Goal: Information Seeking & Learning: Compare options

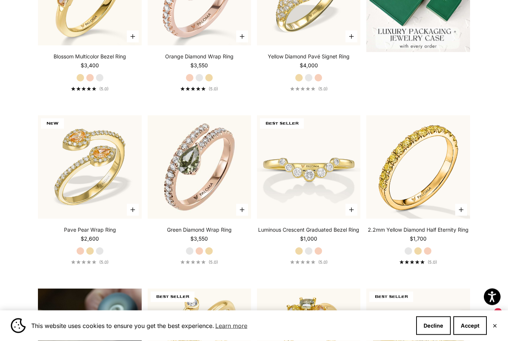
scroll to position [318, 0]
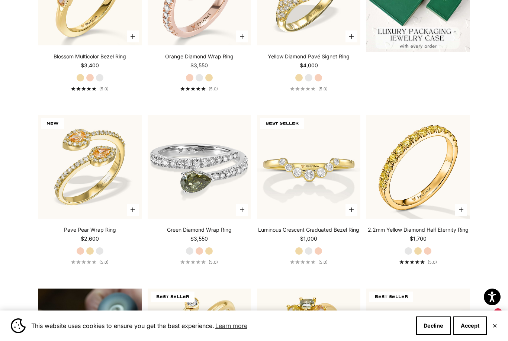
click at [204, 202] on img at bounding box center [199, 166] width 103 height 103
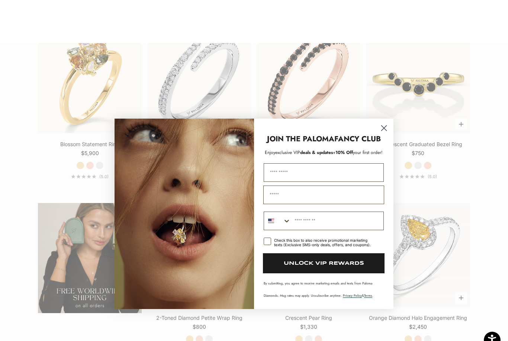
scroll to position [1057, 0]
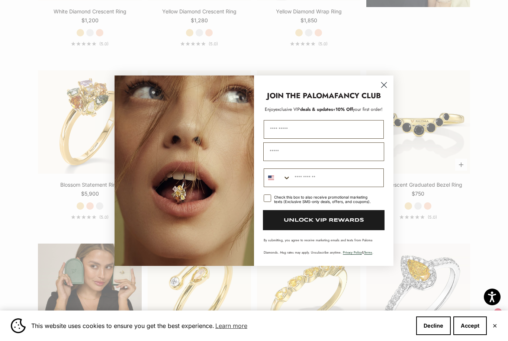
click at [383, 83] on circle "Close dialog" at bounding box center [384, 84] width 12 height 12
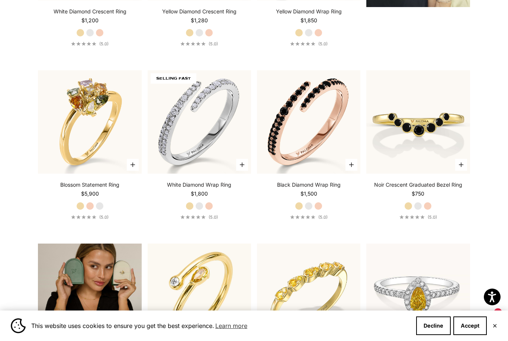
click at [439, 301] on img at bounding box center [417, 295] width 103 height 103
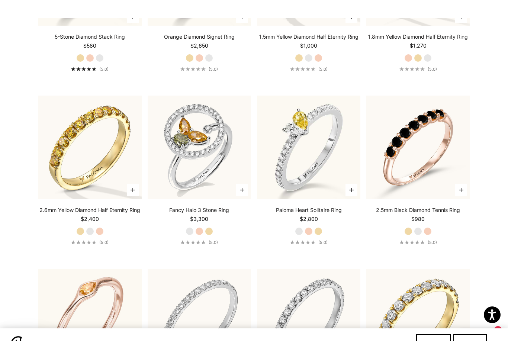
scroll to position [1906, 0]
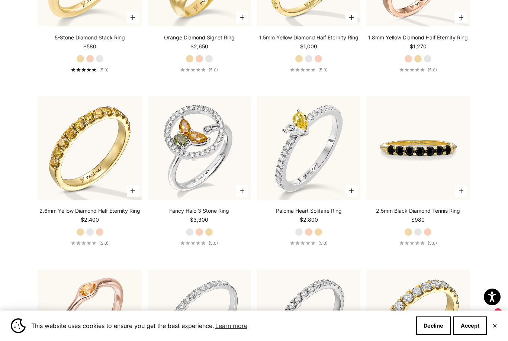
click at [426, 173] on img at bounding box center [417, 147] width 103 height 103
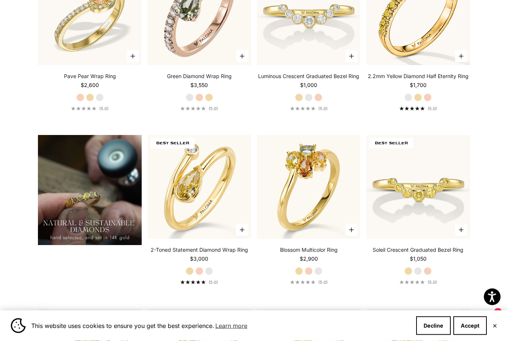
scroll to position [463, 0]
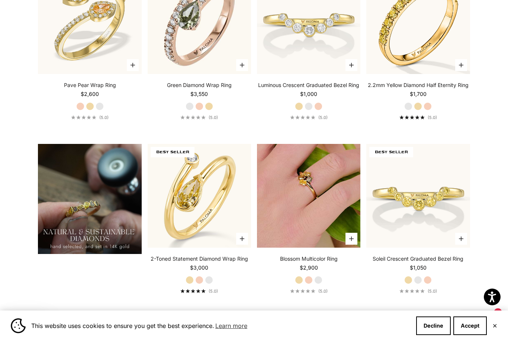
click at [330, 212] on img at bounding box center [308, 195] width 103 height 103
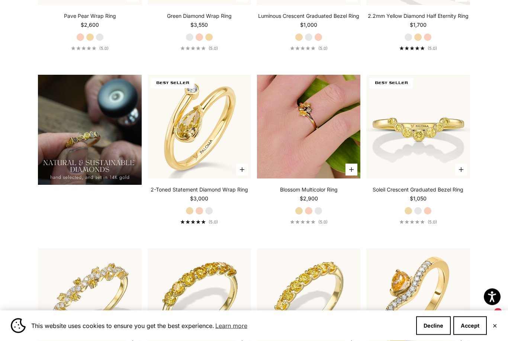
scroll to position [532, 0]
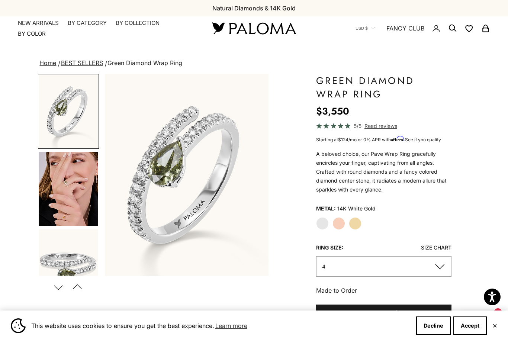
click at [64, 206] on img "Go to item 4" at bounding box center [69, 189] width 60 height 74
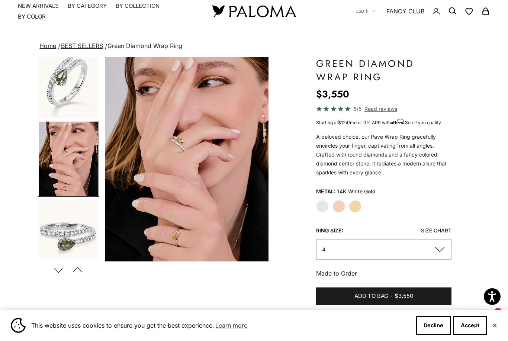
scroll to position [18, 0]
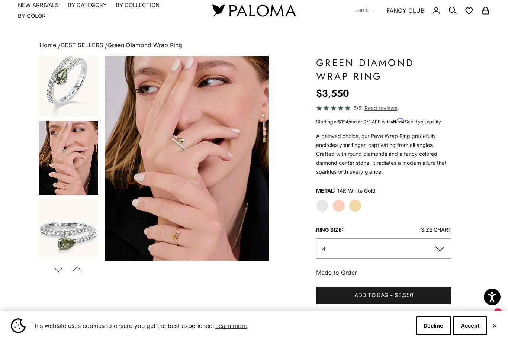
click at [344, 205] on label "Rose Gold" at bounding box center [339, 205] width 13 height 13
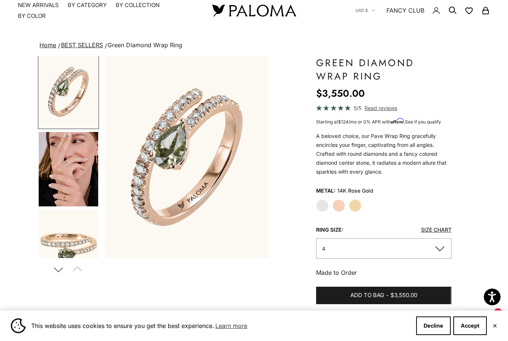
click at [361, 204] on label "Yellow Gold" at bounding box center [355, 205] width 13 height 13
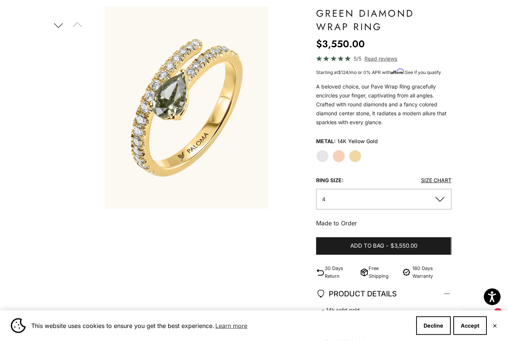
scroll to position [67, 0]
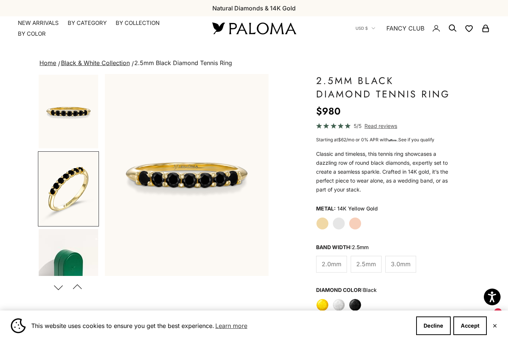
scroll to position [0, 173]
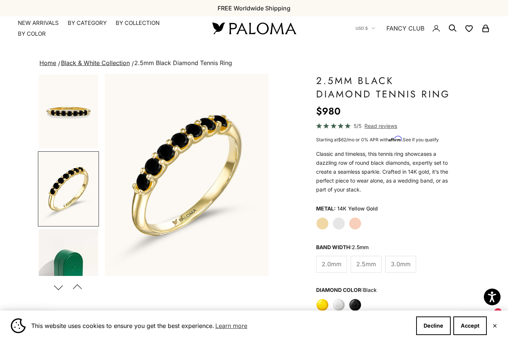
click at [64, 122] on img "Go to item 5" at bounding box center [69, 112] width 60 height 74
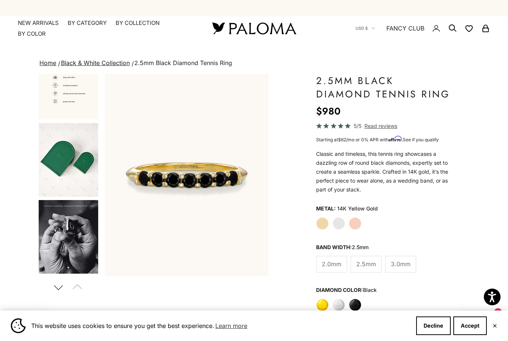
scroll to position [260, 0]
click at [344, 302] on label "White" at bounding box center [339, 305] width 13 height 13
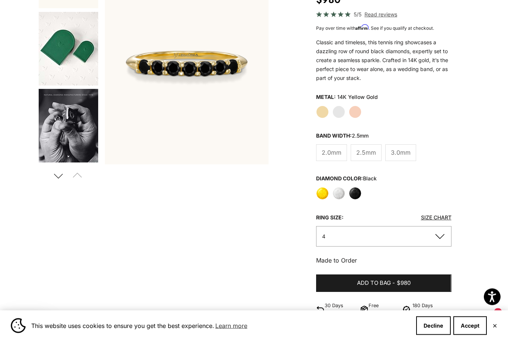
scroll to position [118, 0]
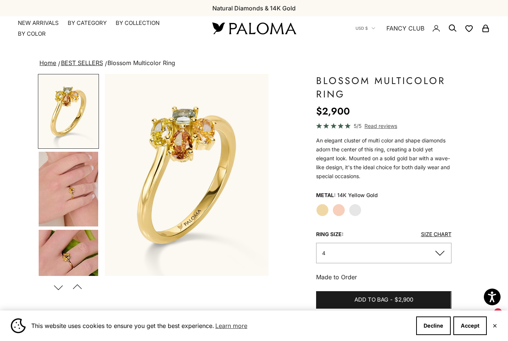
click at [59, 193] on img "Go to item 4" at bounding box center [69, 189] width 60 height 75
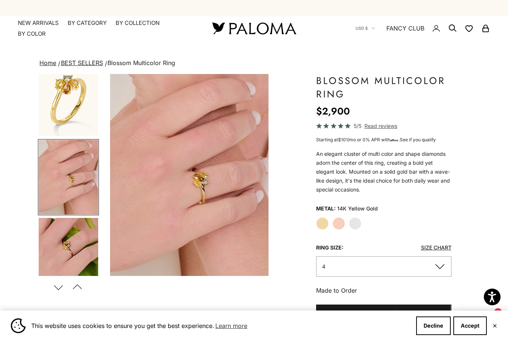
scroll to position [0, 173]
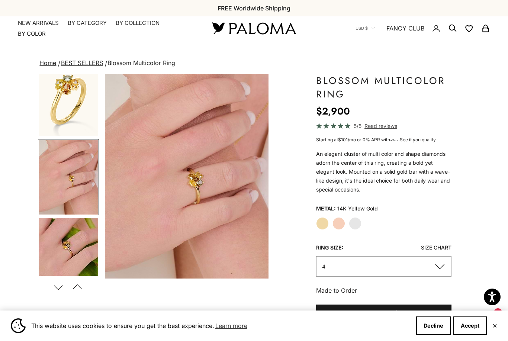
click at [55, 249] on img "Go to item 5" at bounding box center [69, 255] width 60 height 74
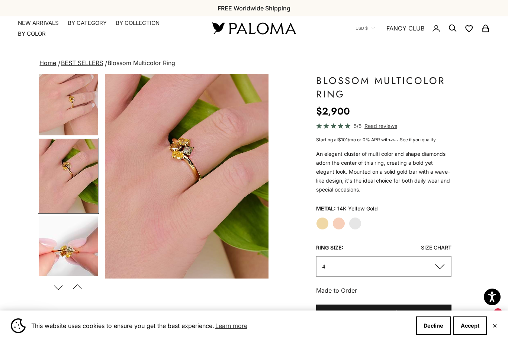
click at [58, 247] on img "Go to item 6" at bounding box center [69, 253] width 60 height 73
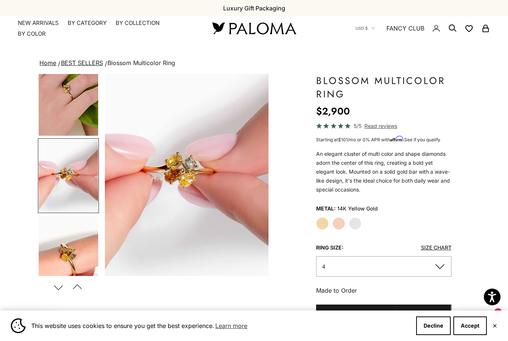
click at [62, 249] on img "Go to item 7" at bounding box center [69, 253] width 60 height 74
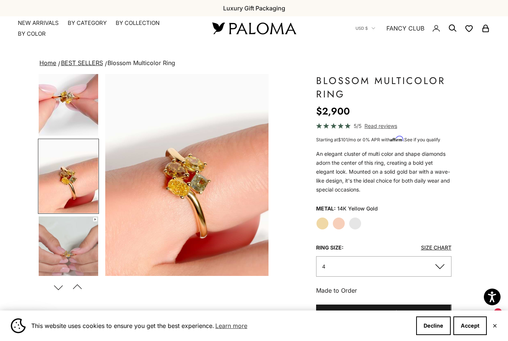
scroll to position [245, 0]
click at [65, 251] on img "Go to item 8" at bounding box center [69, 254] width 60 height 74
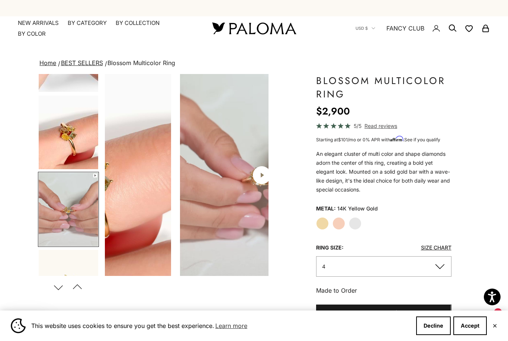
scroll to position [0, 863]
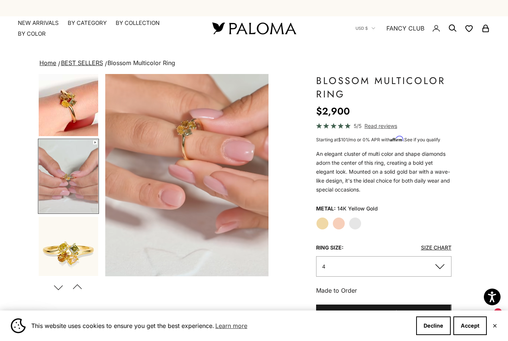
click at [191, 180] on video "#YellowGold\a#RoseGold\a#WhiteGold" at bounding box center [187, 175] width 164 height 202
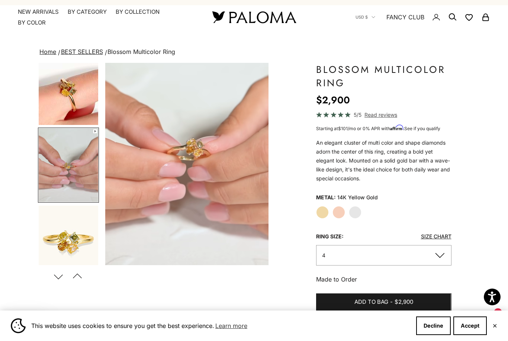
scroll to position [12, 0]
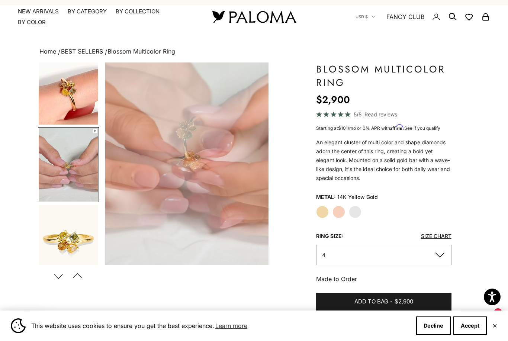
click at [59, 235] on img "Go to item 9" at bounding box center [69, 241] width 60 height 73
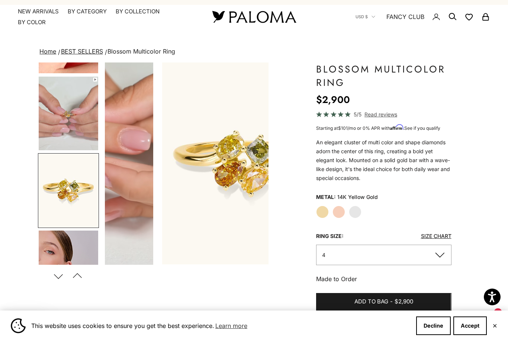
scroll to position [0, 1035]
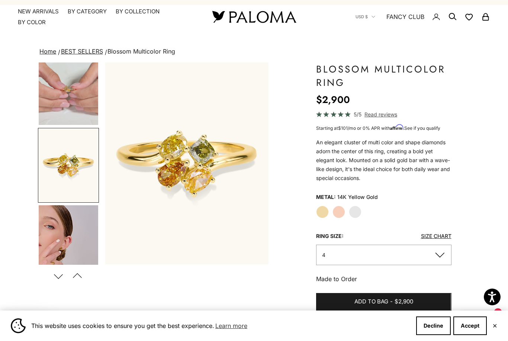
click at [60, 244] on img "Go to item 10" at bounding box center [69, 242] width 60 height 74
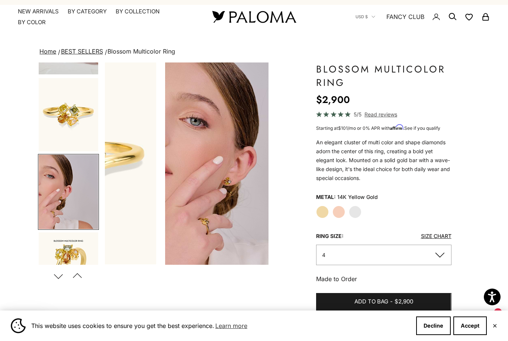
scroll to position [476, 0]
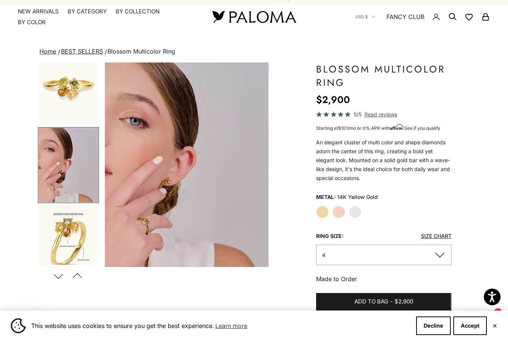
click at [66, 243] on img "Go to item 11" at bounding box center [69, 243] width 60 height 74
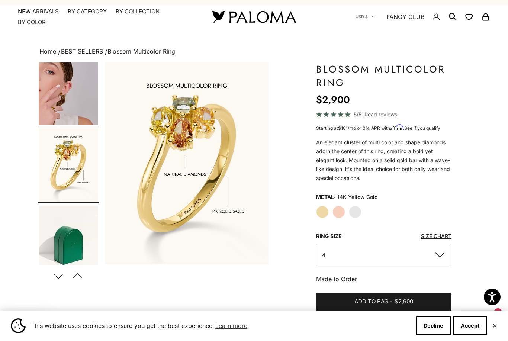
scroll to position [554, 0]
click at [67, 242] on img "Go to item 14" at bounding box center [69, 242] width 60 height 73
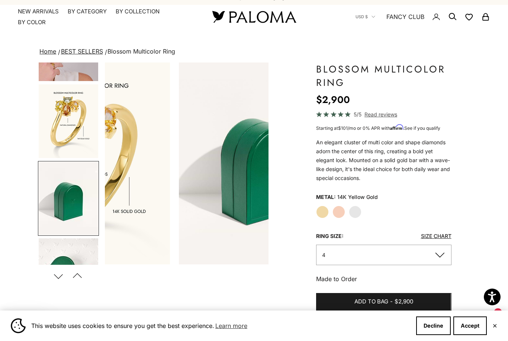
scroll to position [630, 0]
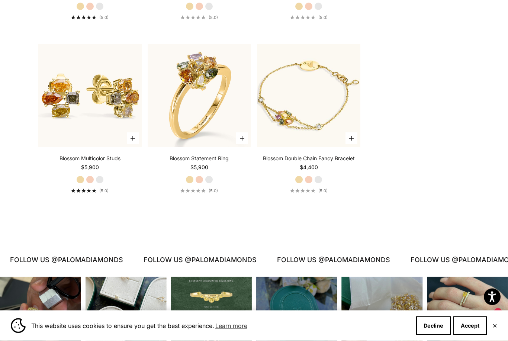
scroll to position [390, 0]
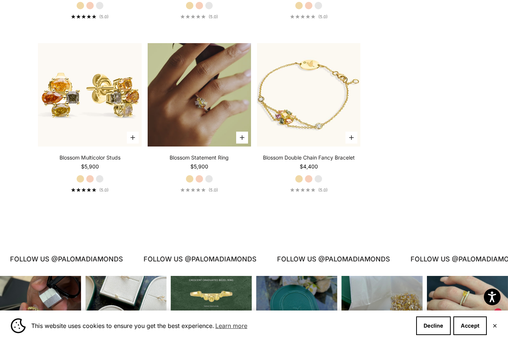
click at [193, 132] on video "#YellowGold\a#WhiteGold\a#RoseGold" at bounding box center [199, 94] width 103 height 103
